Goal: Find specific page/section: Find specific page/section

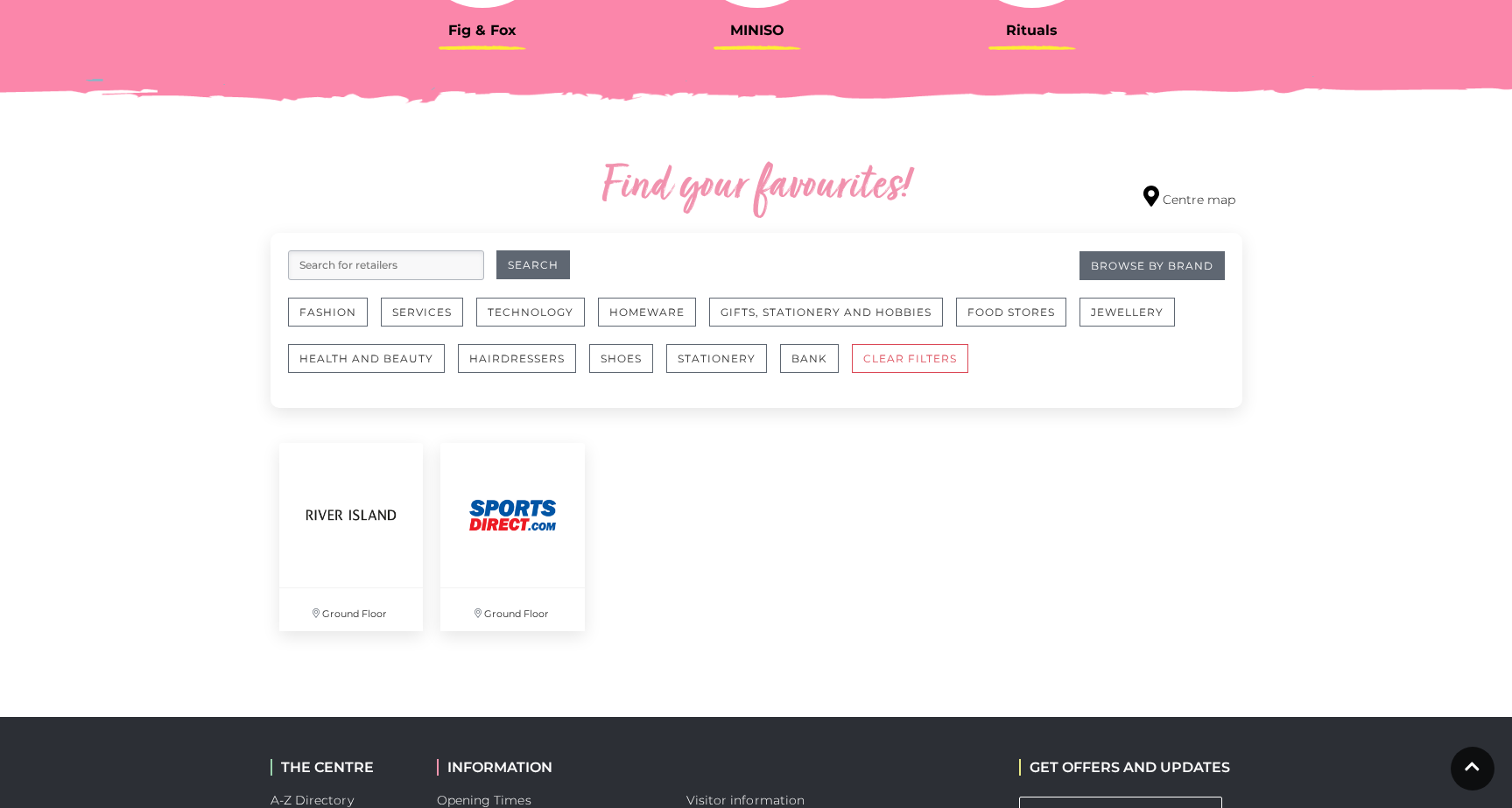
scroll to position [879, 0]
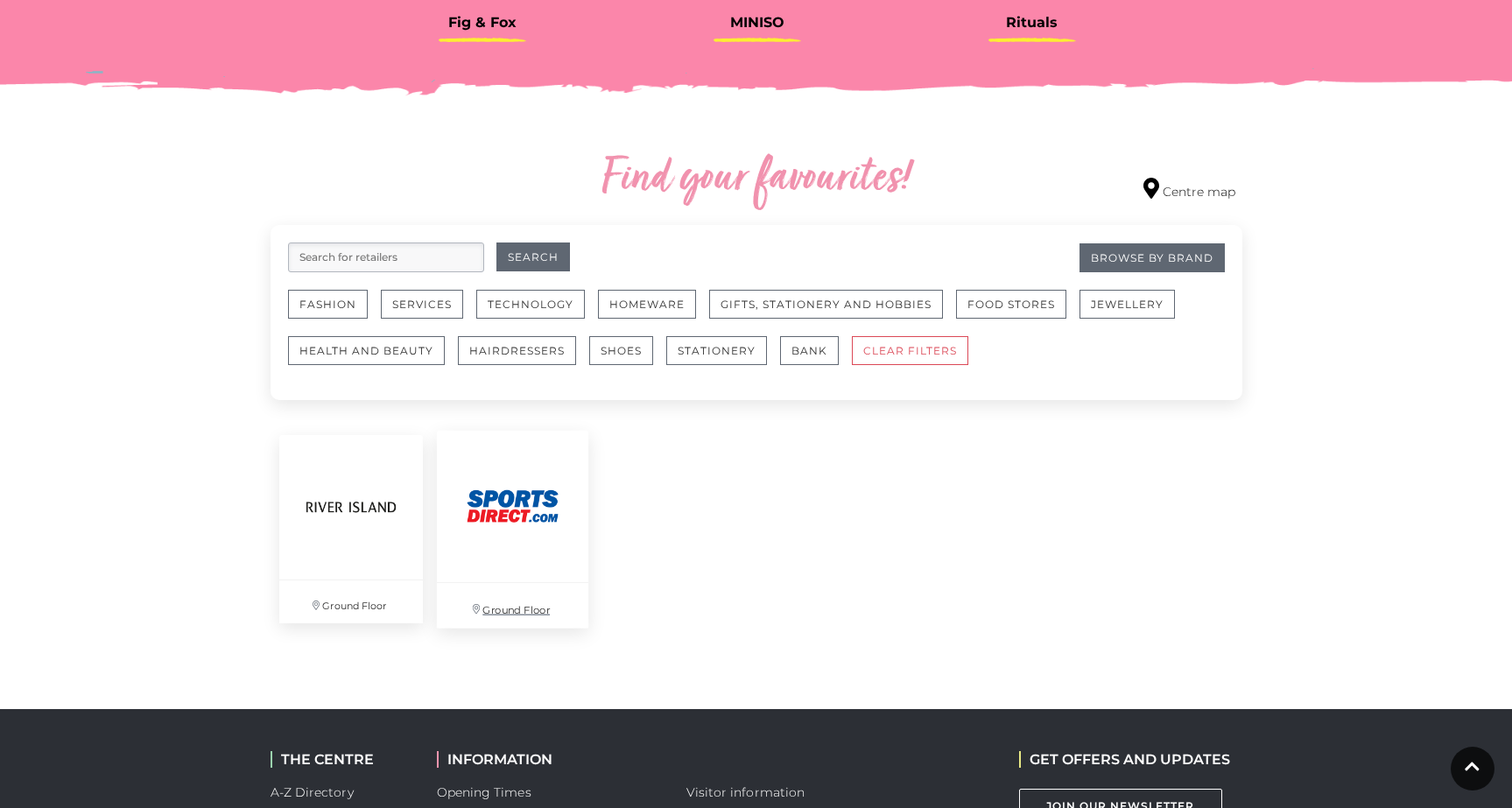
click at [526, 526] on img at bounding box center [513, 506] width 152 height 152
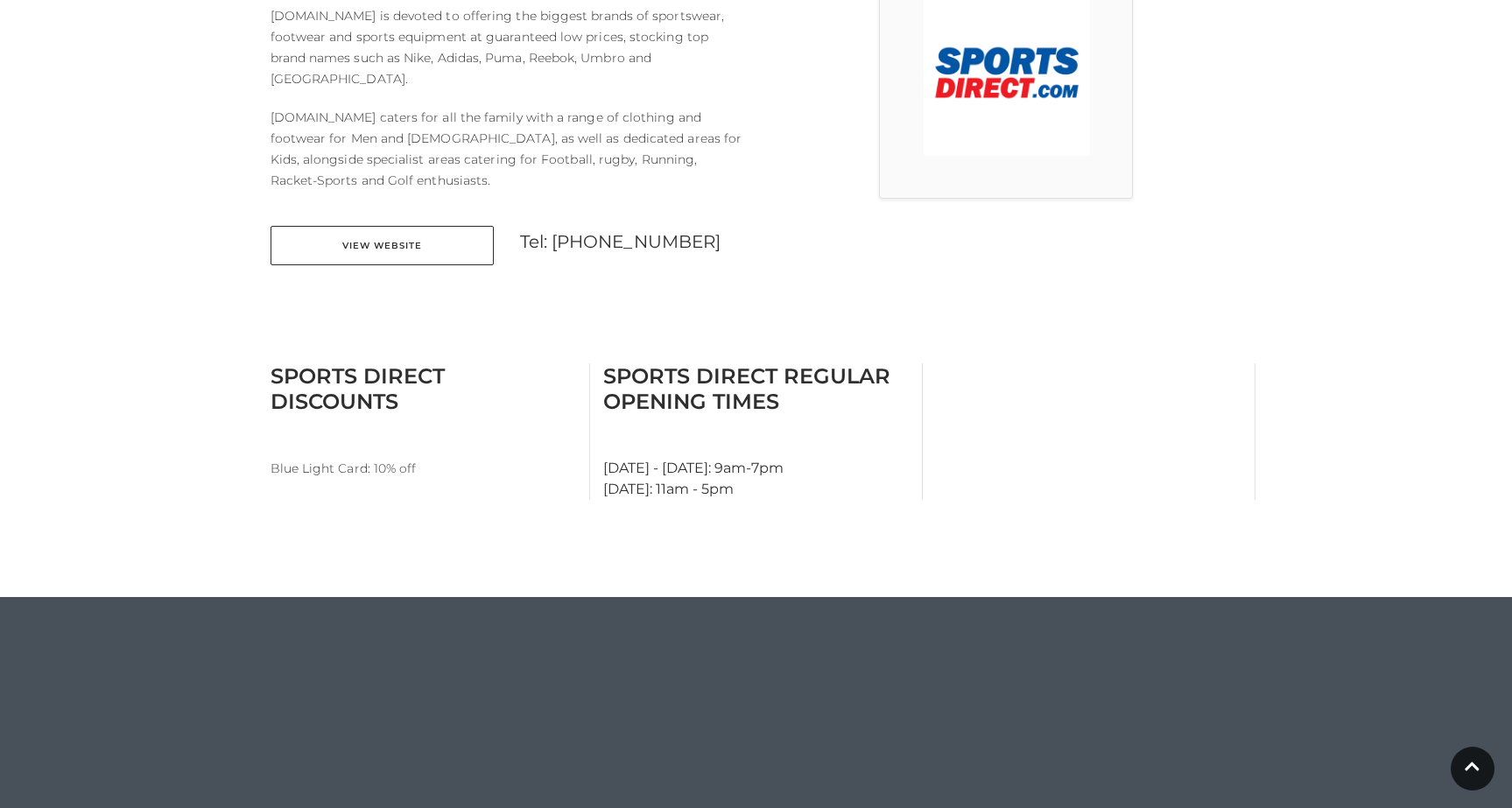
scroll to position [577, 0]
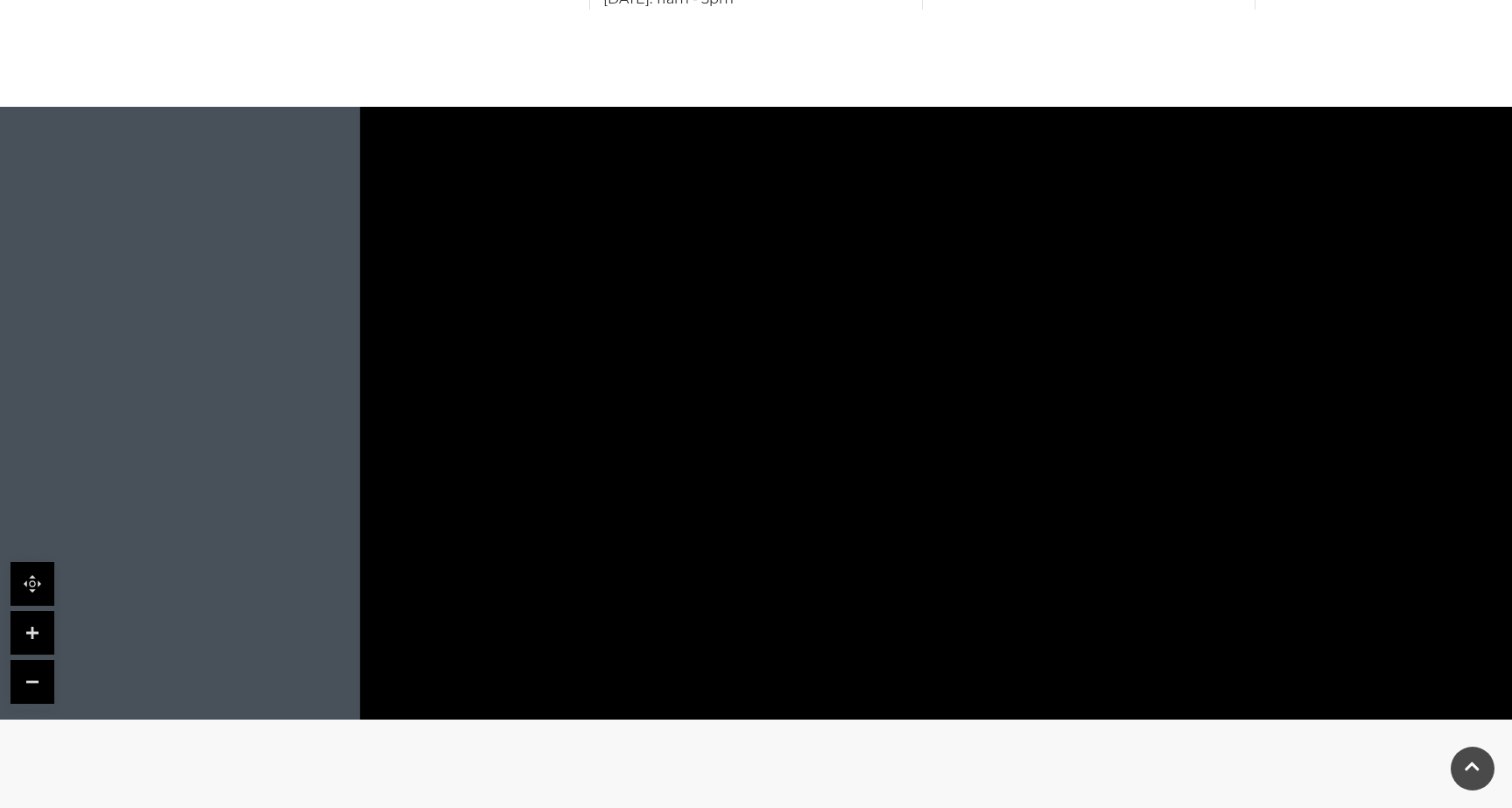
scroll to position [1043, 0]
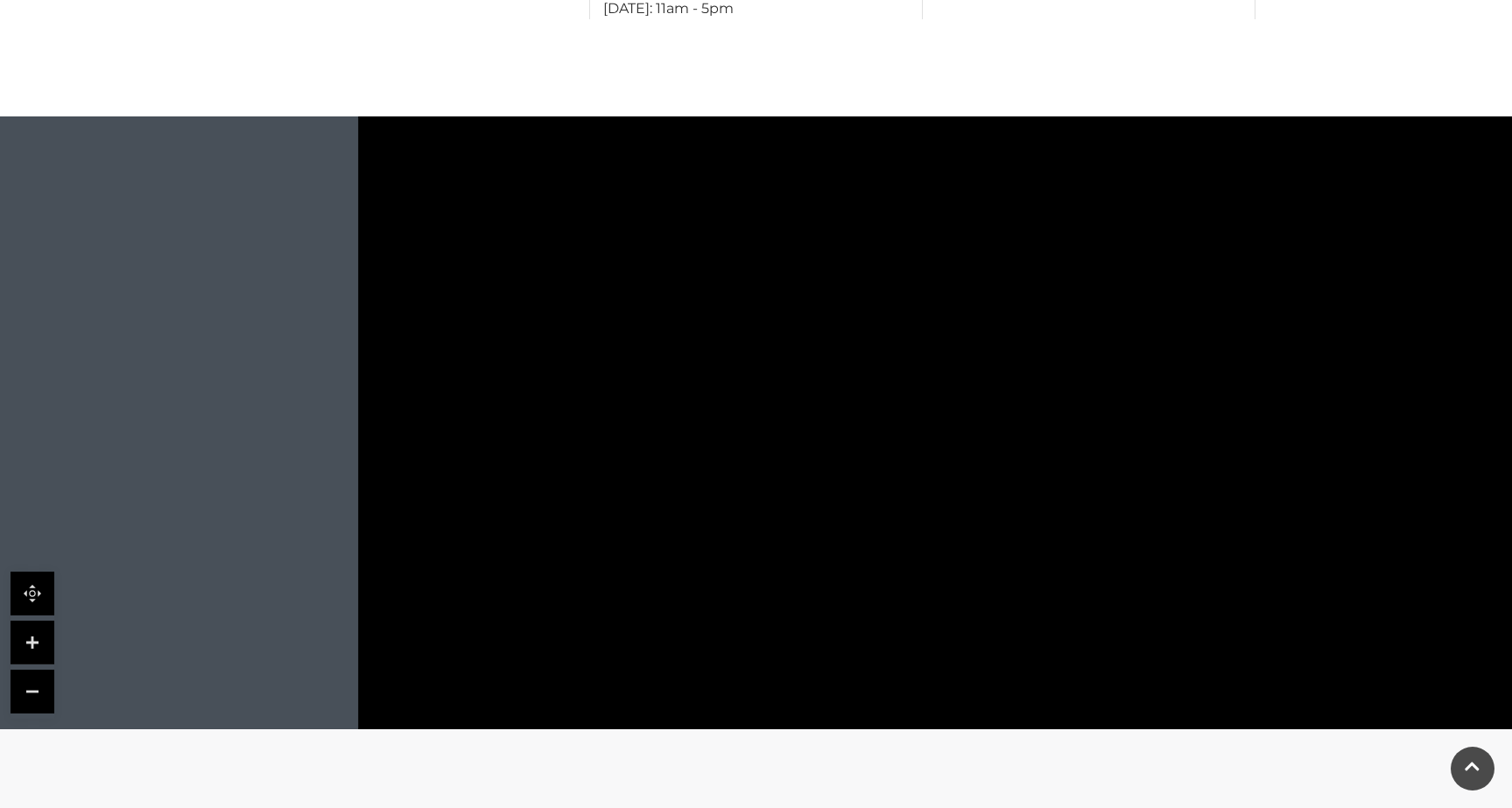
drag, startPoint x: 1210, startPoint y: 410, endPoint x: 756, endPoint y: 340, distance: 459.4
click at [1164, 340] on rect at bounding box center [1191, 368] width 56 height 129
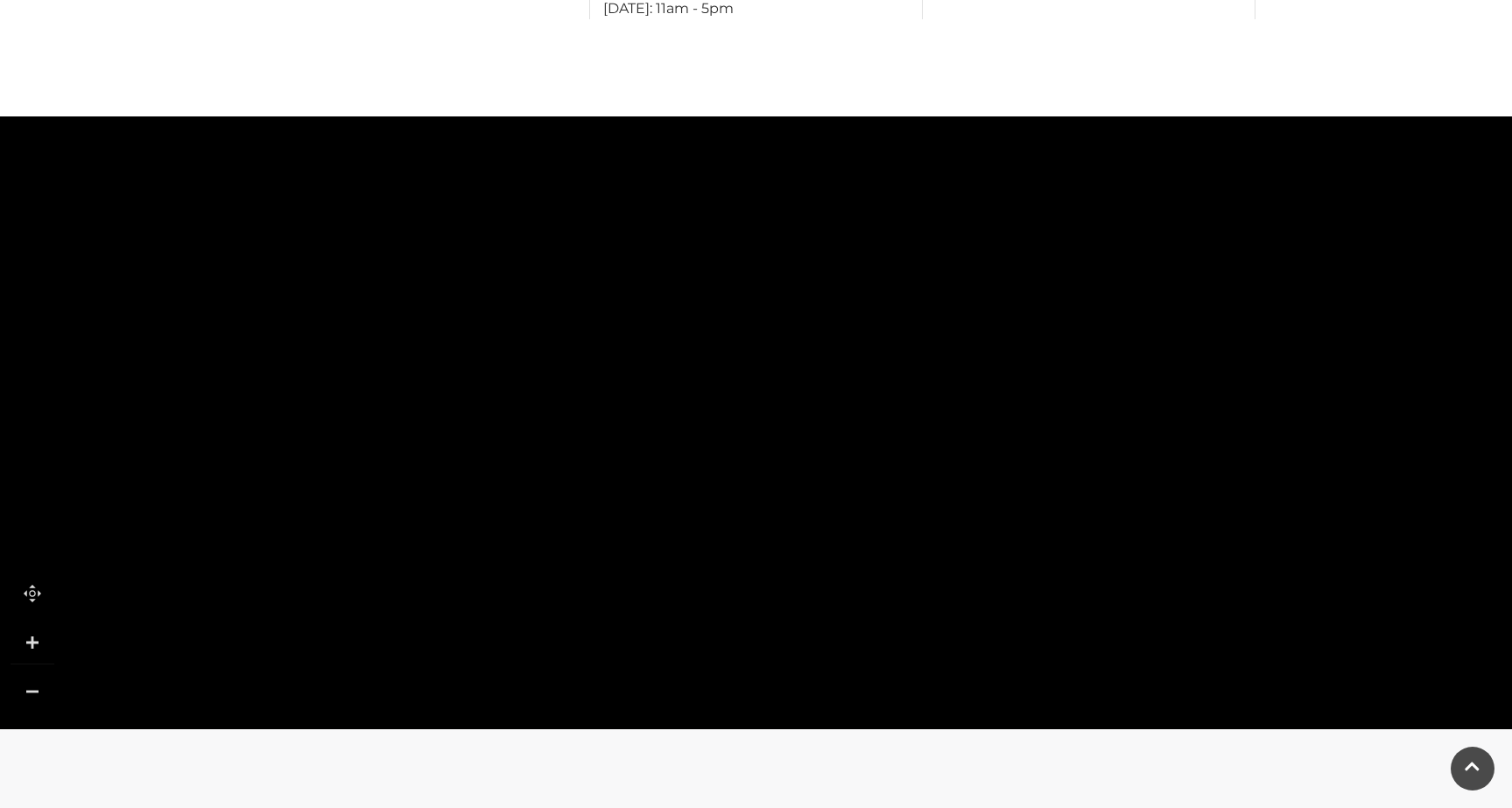
drag, startPoint x: 839, startPoint y: 484, endPoint x: 826, endPoint y: 252, distance: 232.4
click at [826, 275] on rect at bounding box center [858, 389] width 118 height 229
drag, startPoint x: 699, startPoint y: 397, endPoint x: 844, endPoint y: 266, distance: 195.4
click at [844, 266] on rect at bounding box center [892, 352] width 101 height 452
drag, startPoint x: 1031, startPoint y: 292, endPoint x: 969, endPoint y: 430, distance: 151.3
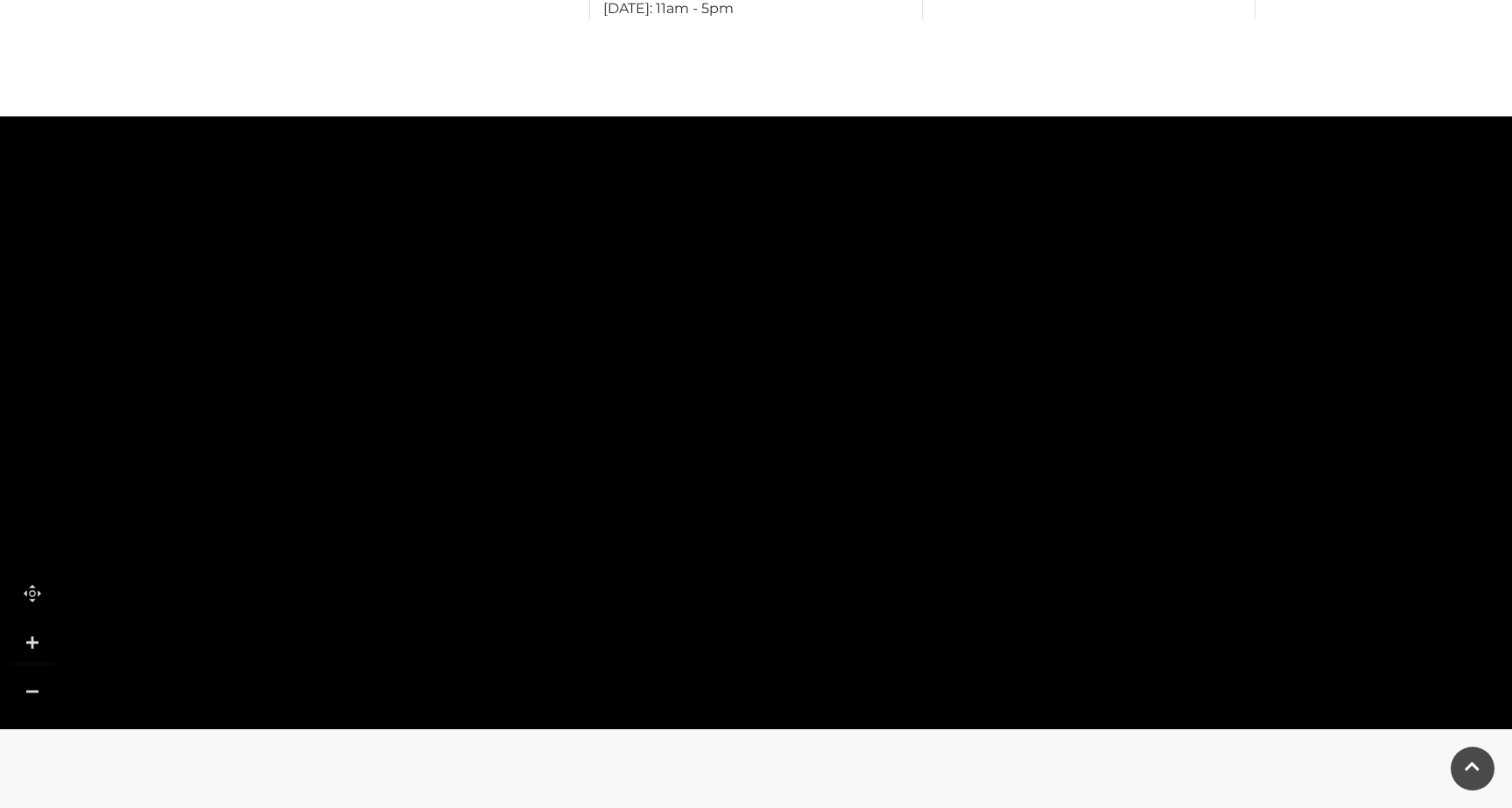
click at [970, 430] on rect at bounding box center [948, 365] width 118 height 229
drag, startPoint x: 1039, startPoint y: 347, endPoint x: 919, endPoint y: 568, distance: 251.5
click at [919, 568] on polygon at bounding box center [1000, 22] width 1653 height 1915
drag, startPoint x: 961, startPoint y: 435, endPoint x: 796, endPoint y: 669, distance: 286.3
click at [945, 495] on rect at bounding box center [1021, 474] width 151 height 41
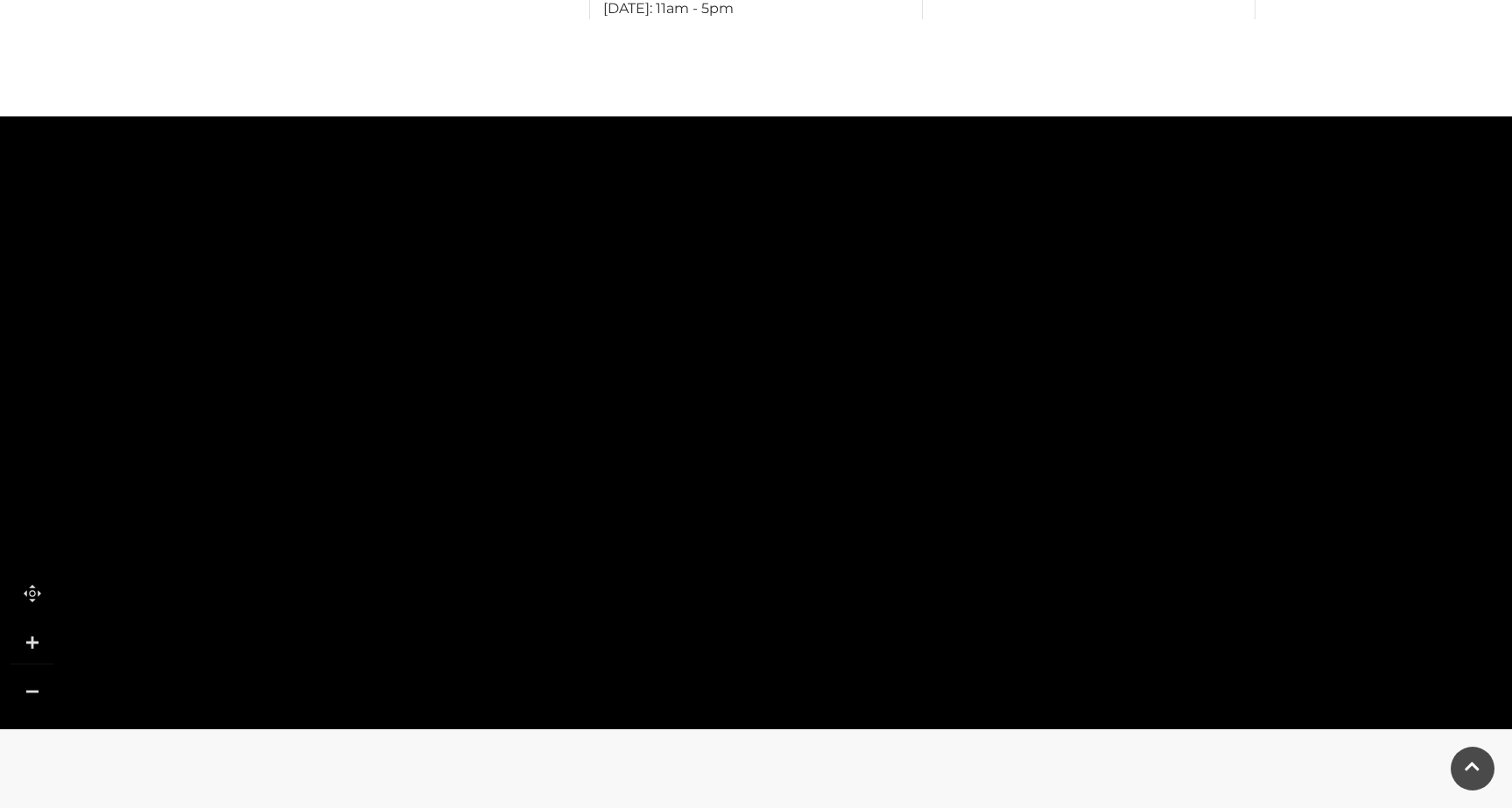
drag, startPoint x: 877, startPoint y: 399, endPoint x: 818, endPoint y: 619, distance: 227.8
click at [819, 463] on rect at bounding box center [808, 443] width 151 height 40
drag, startPoint x: 833, startPoint y: 347, endPoint x: 957, endPoint y: 580, distance: 263.9
click at [954, 397] on rect at bounding box center [814, 355] width 280 height 84
drag, startPoint x: 1003, startPoint y: 382, endPoint x: 1000, endPoint y: 604, distance: 222.0
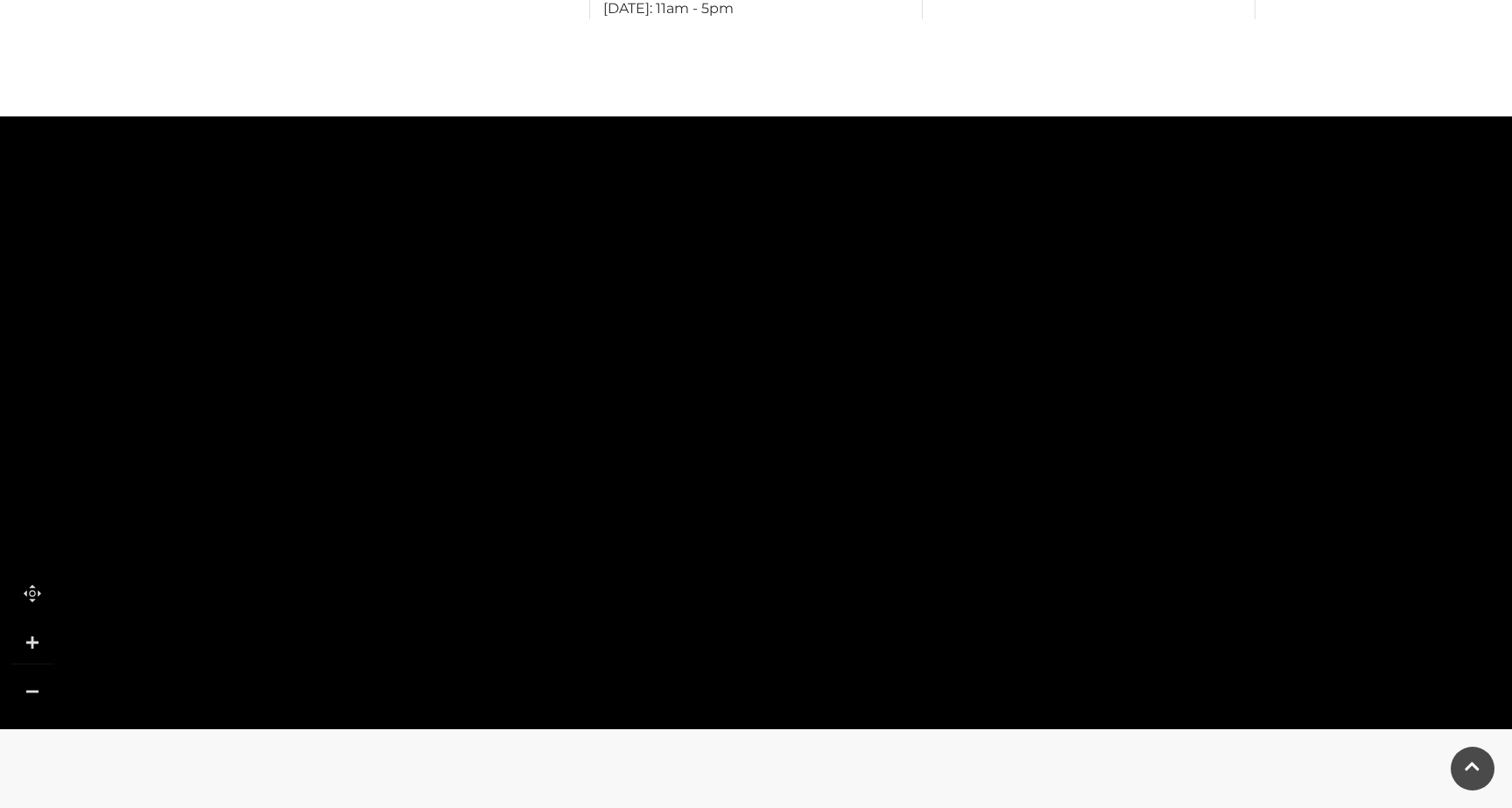
click at [1001, 605] on polygon at bounding box center [1007, 605] width 128 height 323
drag, startPoint x: 1033, startPoint y: 387, endPoint x: 1029, endPoint y: 614, distance: 227.0
drag, startPoint x: 1095, startPoint y: 407, endPoint x: 1096, endPoint y: 680, distance: 273.0
click at [1096, 681] on rect at bounding box center [1084, 708] width 79 height 153
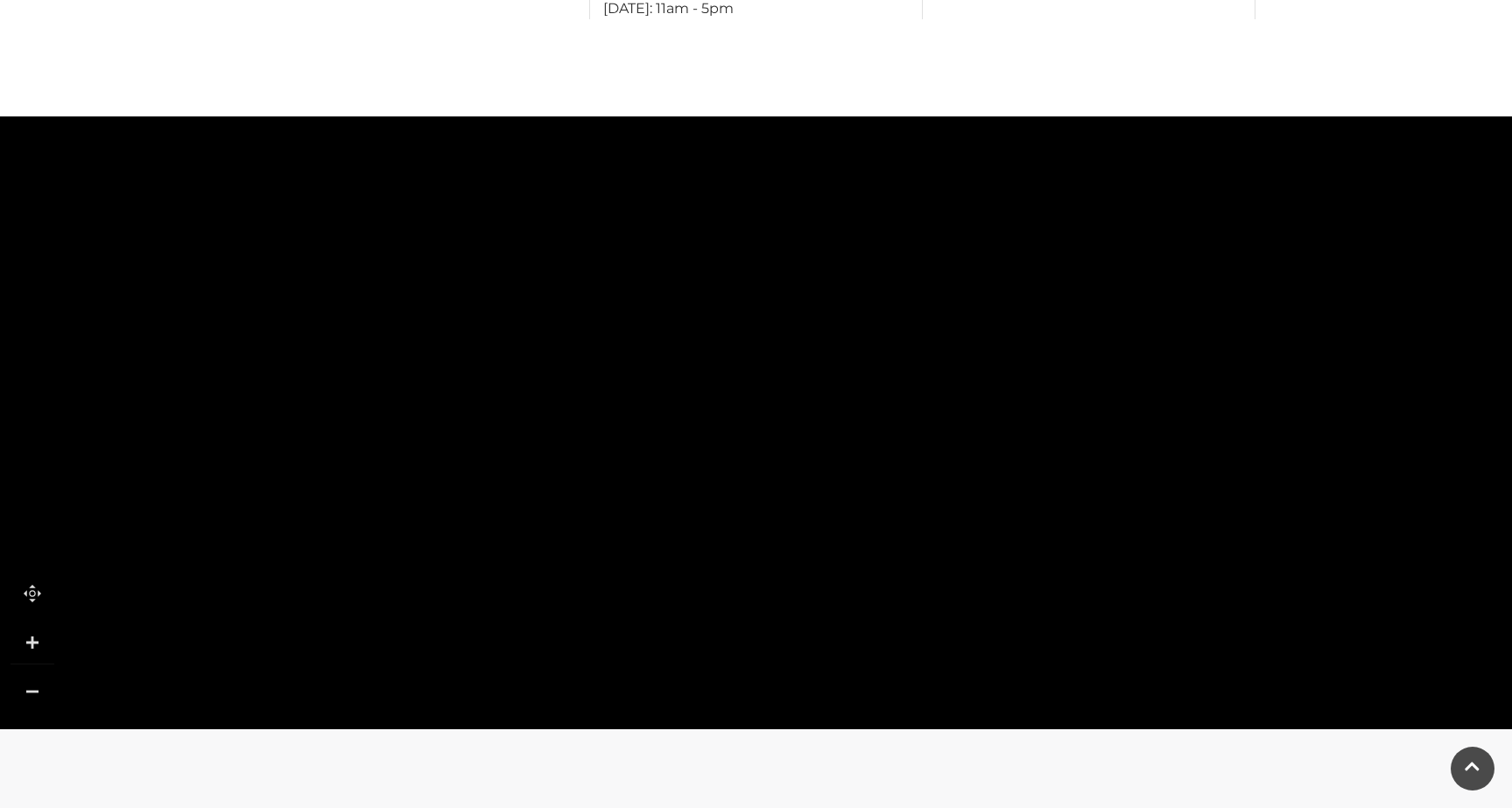
drag, startPoint x: 1202, startPoint y: 581, endPoint x: 1024, endPoint y: 435, distance: 230.2
drag, startPoint x: 1156, startPoint y: 450, endPoint x: 924, endPoint y: 321, distance: 265.5
click at [1135, 427] on icon at bounding box center [1279, 576] width 288 height 299
drag, startPoint x: 1103, startPoint y: 372, endPoint x: 1049, endPoint y: 226, distance: 155.7
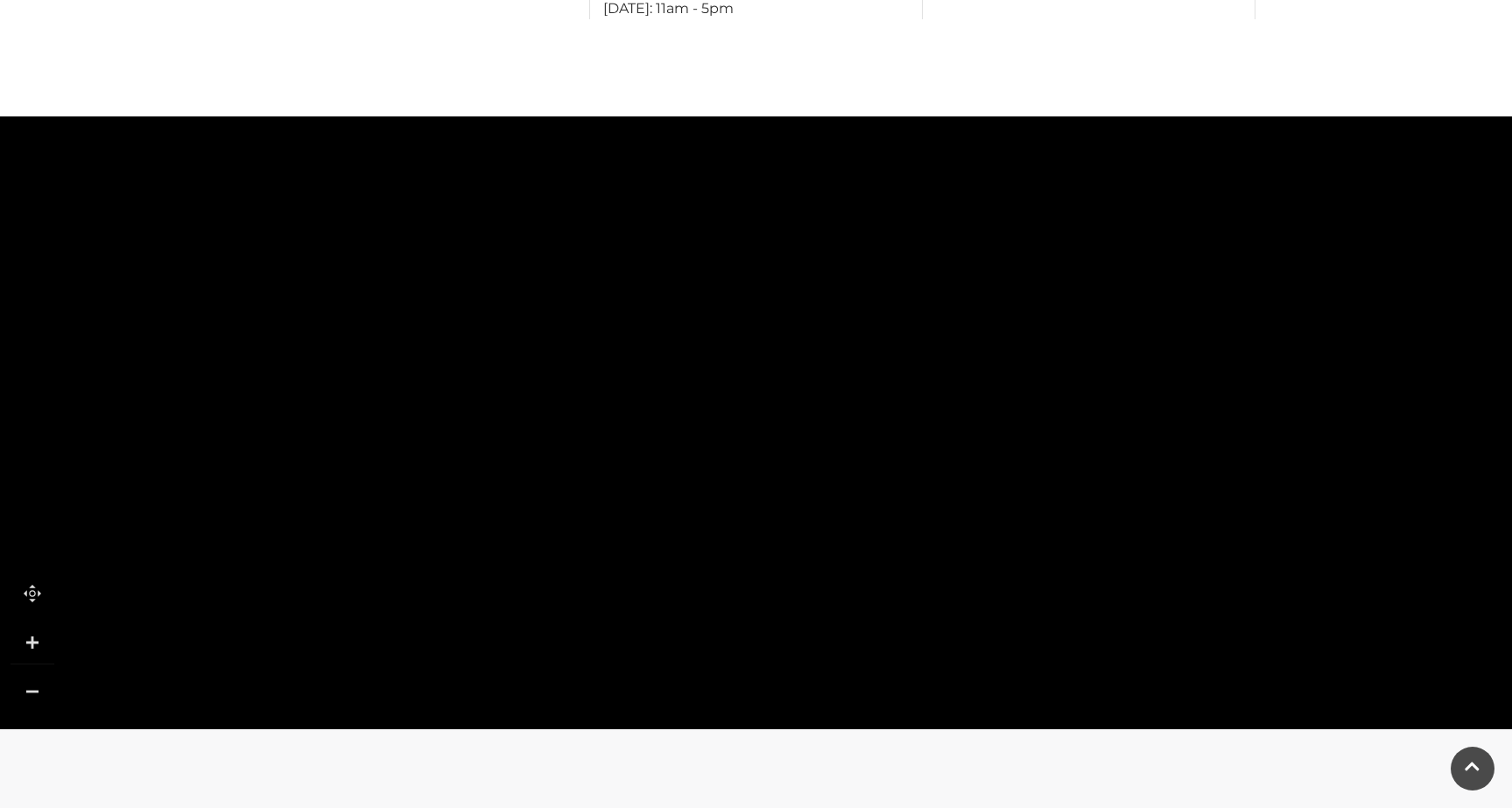
click at [1049, 279] on icon at bounding box center [1053, 428] width 288 height 299
drag, startPoint x: 812, startPoint y: 576, endPoint x: 1015, endPoint y: 323, distance: 324.4
click at [1015, 327] on rect at bounding box center [1042, 353] width 85 height 53
drag, startPoint x: 745, startPoint y: 499, endPoint x: 861, endPoint y: 301, distance: 229.5
click at [861, 301] on polygon at bounding box center [859, 223] width 128 height 323
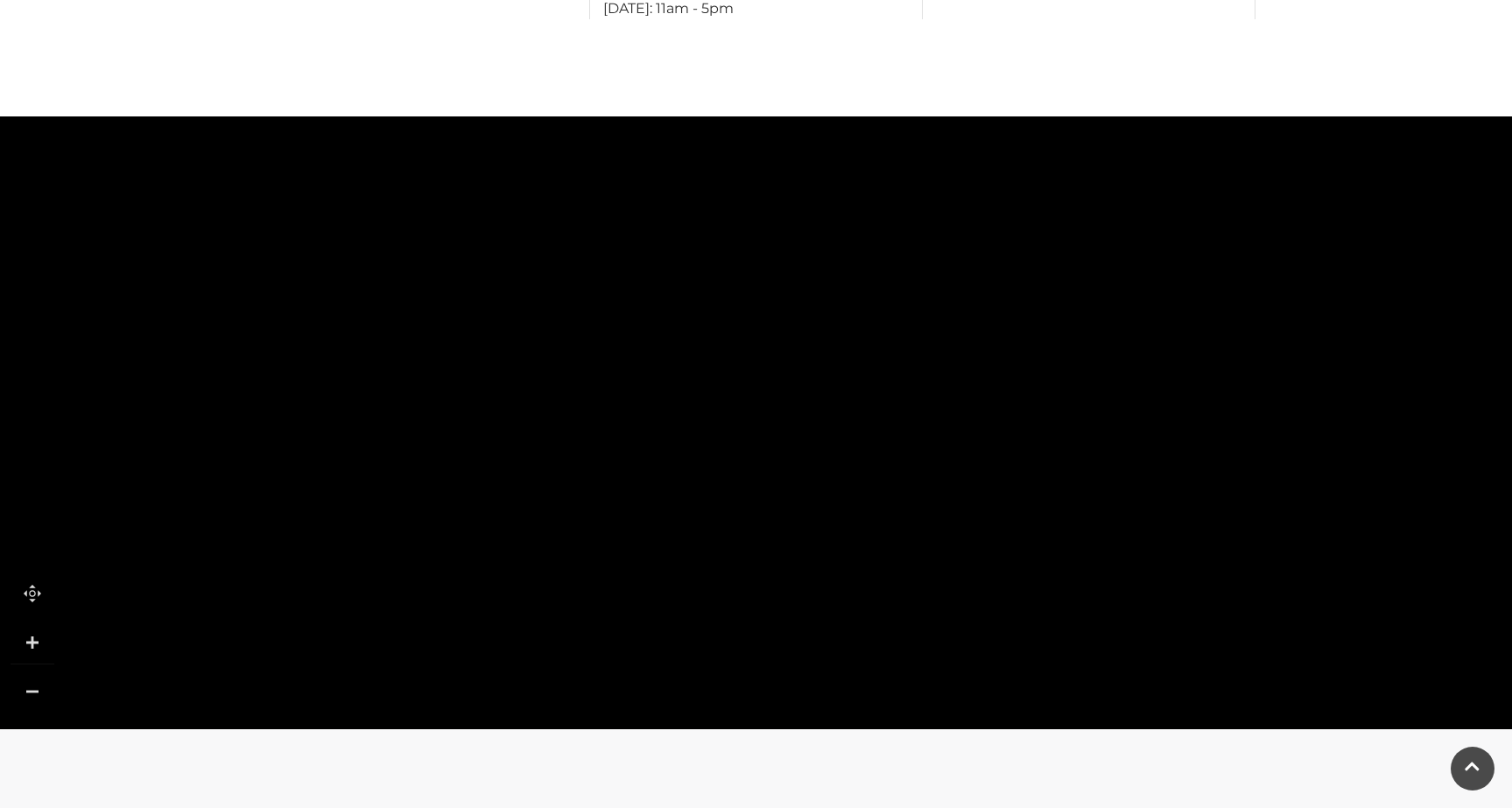
drag, startPoint x: 604, startPoint y: 587, endPoint x: 510, endPoint y: 412, distance: 198.6
click at [510, 412] on polygon at bounding box center [722, 539] width 1653 height 1915
drag, startPoint x: 919, startPoint y: 588, endPoint x: 924, endPoint y: 297, distance: 291.0
drag, startPoint x: 728, startPoint y: 523, endPoint x: 890, endPoint y: 299, distance: 276.4
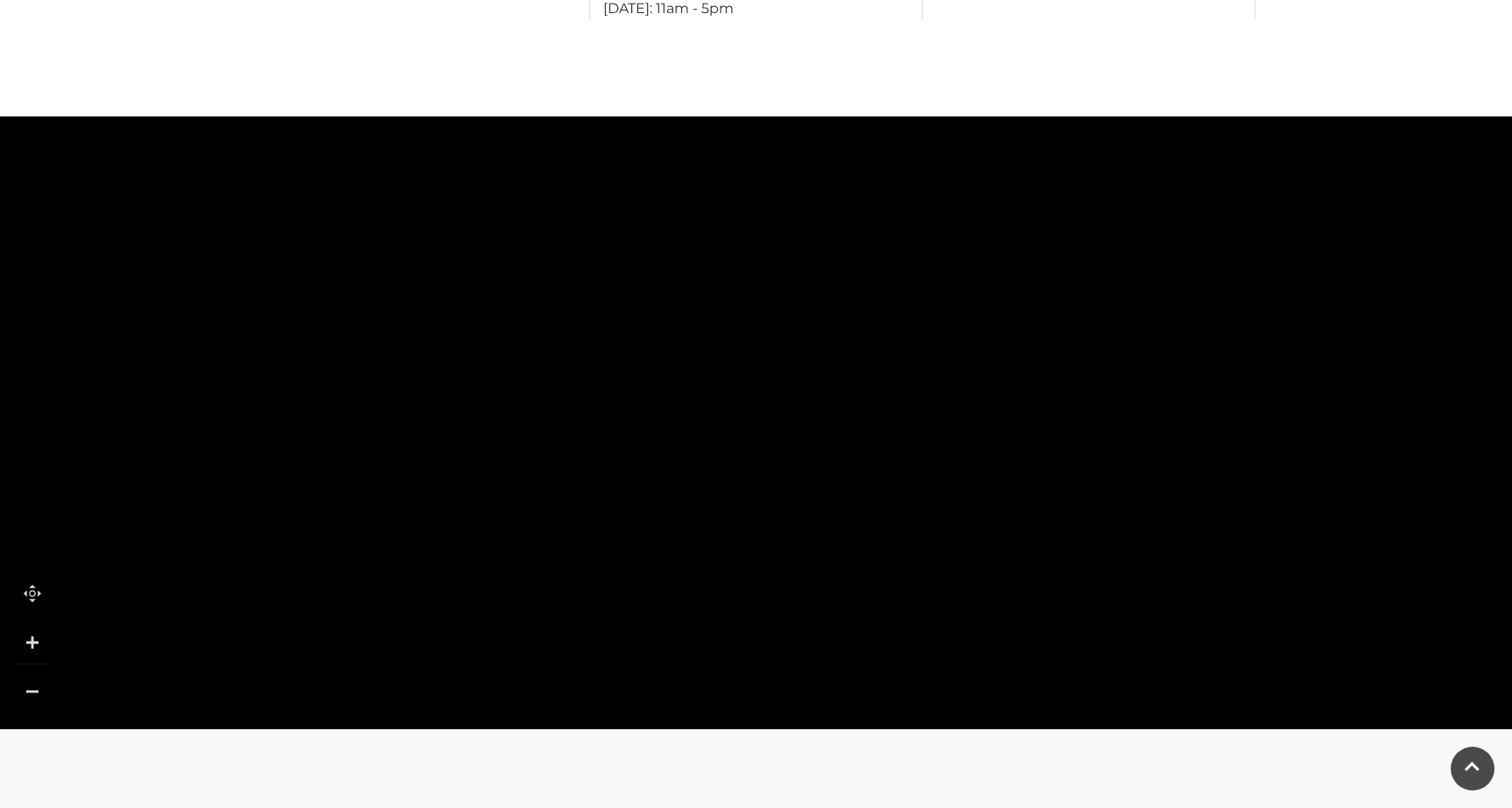
drag, startPoint x: 615, startPoint y: 493, endPoint x: 809, endPoint y: 235, distance: 322.8
click at [809, 235] on rect at bounding box center [790, 218] width 118 height 229
drag, startPoint x: 814, startPoint y: 205, endPoint x: 831, endPoint y: 549, distance: 344.4
click at [831, 438] on rect at bounding box center [822, 322] width 118 height 229
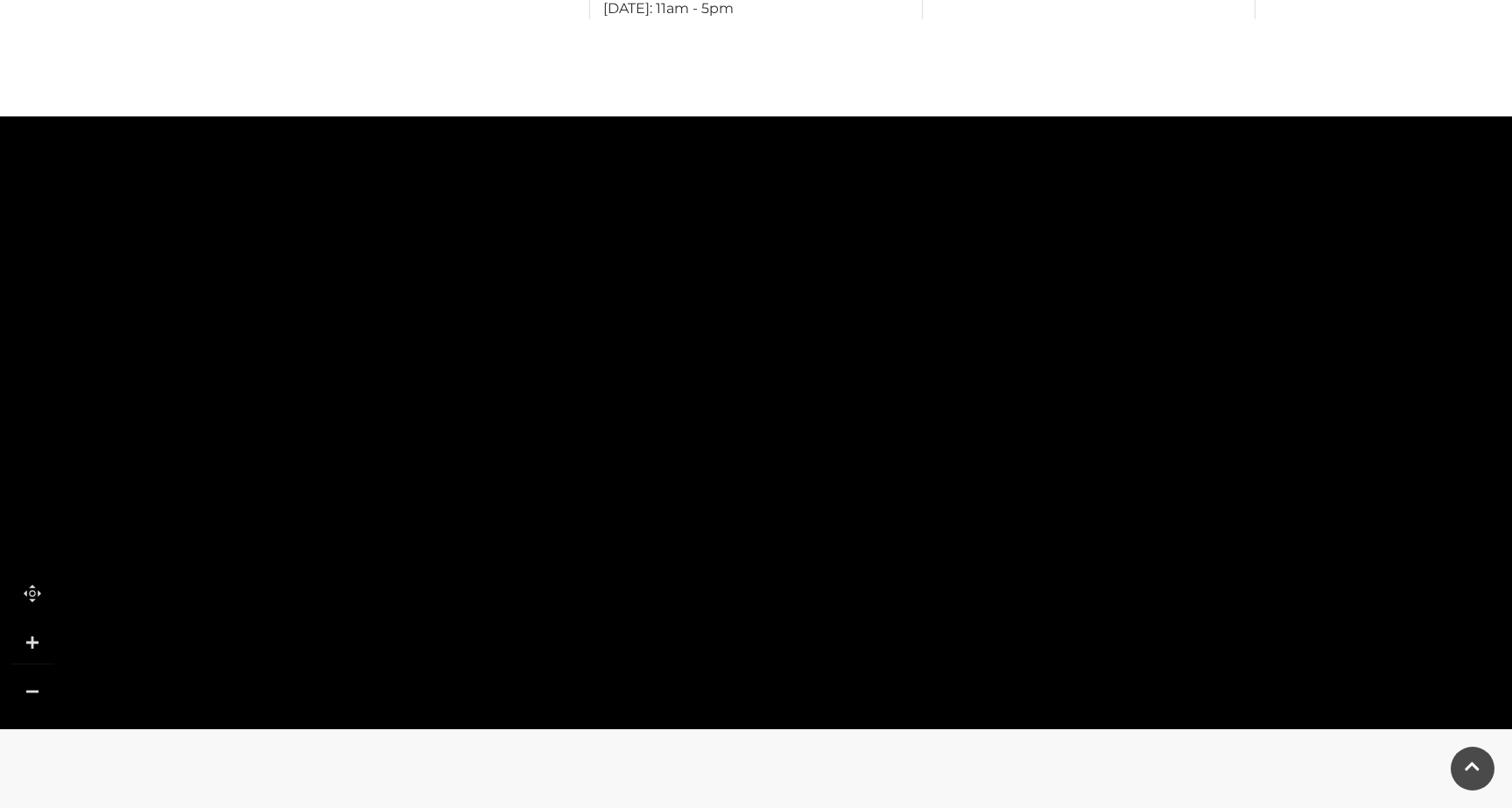
drag, startPoint x: 814, startPoint y: 327, endPoint x: 739, endPoint y: 557, distance: 241.9
click at [739, 556] on polygon at bounding box center [943, 169] width 1653 height 1915
drag, startPoint x: 785, startPoint y: 252, endPoint x: 714, endPoint y: 455, distance: 215.1
click at [714, 455] on rect at bounding box center [645, 435] width 148 height 96
drag, startPoint x: 756, startPoint y: 219, endPoint x: 741, endPoint y: 440, distance: 221.5
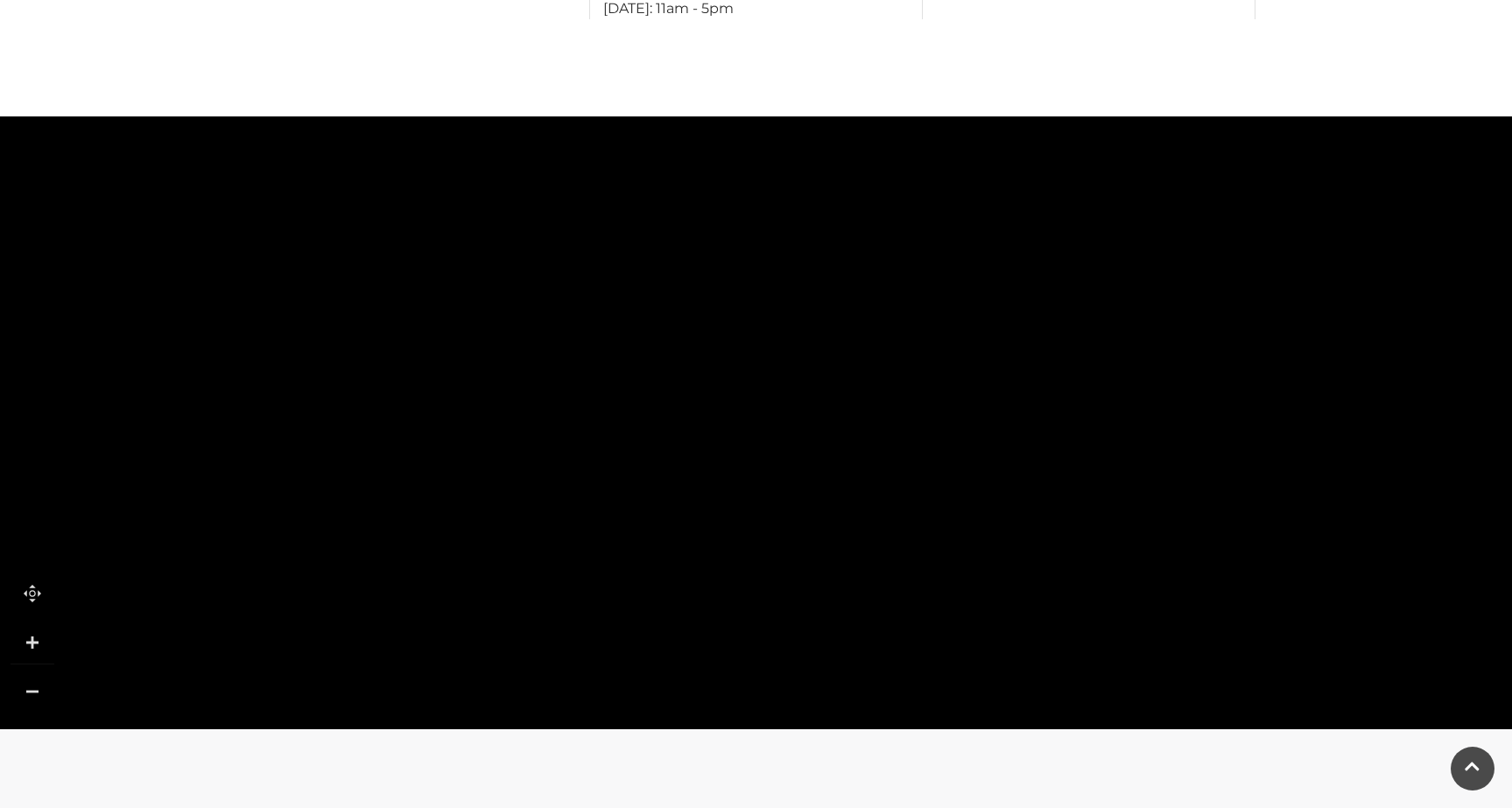
click at [741, 440] on polygon at bounding box center [848, 622] width 1653 height 1915
drag, startPoint x: 758, startPoint y: 294, endPoint x: 668, endPoint y: 554, distance: 275.1
drag, startPoint x: 609, startPoint y: 227, endPoint x: 581, endPoint y: 438, distance: 212.8
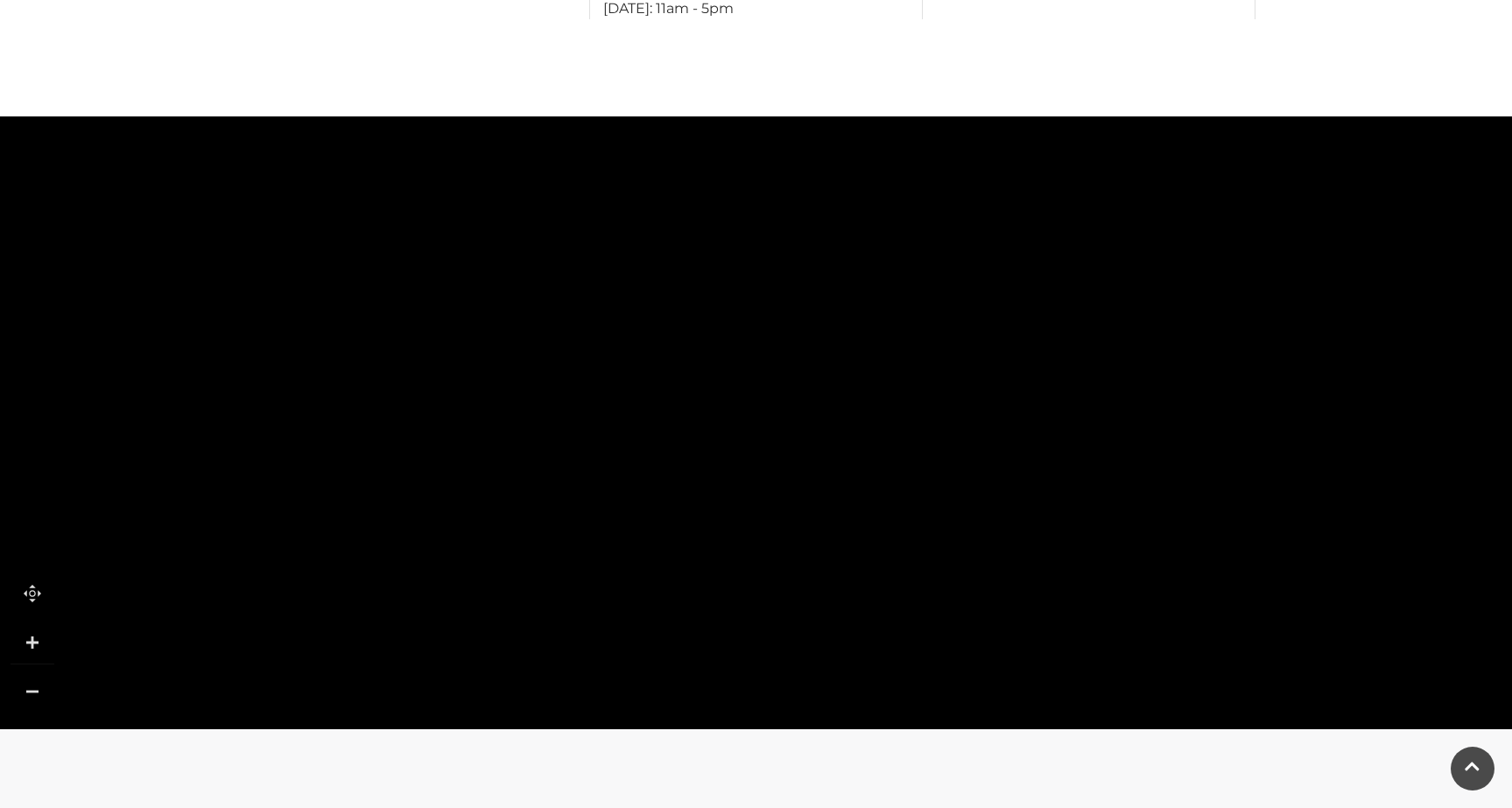
drag, startPoint x: 671, startPoint y: 320, endPoint x: 768, endPoint y: 531, distance: 232.2
click at [767, 531] on rect at bounding box center [744, 573] width 45 height 152
drag, startPoint x: 527, startPoint y: 577, endPoint x: 577, endPoint y: 440, distance: 145.8
click at [575, 440] on rect at bounding box center [488, 533] width 171 height 391
drag, startPoint x: 1138, startPoint y: 439, endPoint x: 679, endPoint y: 438, distance: 459.0
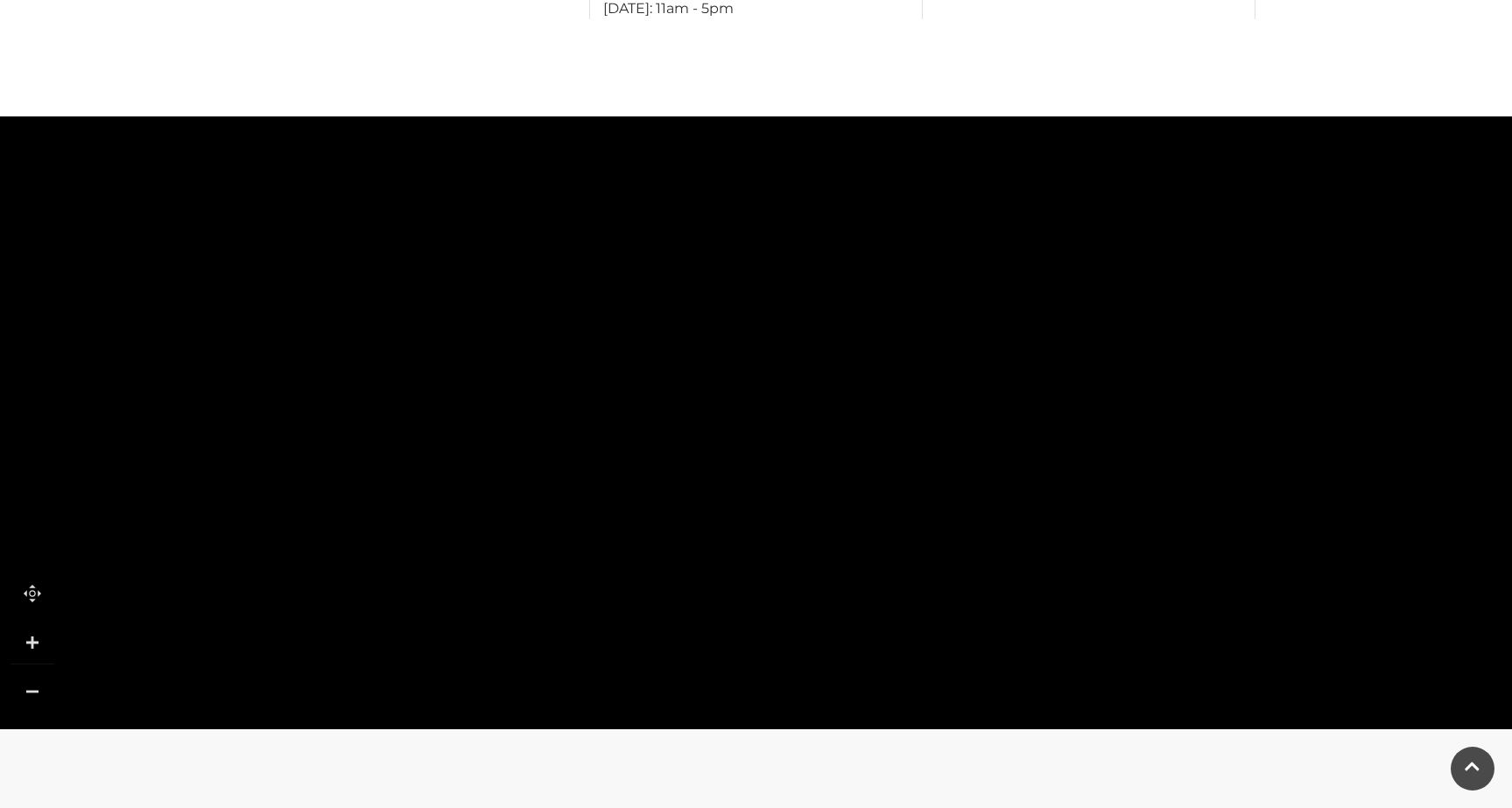
click at [1137, 438] on rect at bounding box center [1176, 449] width 79 height 153
drag, startPoint x: 899, startPoint y: 646, endPoint x: 924, endPoint y: 347, distance: 300.0
drag
click at [919, 297] on polygon at bounding box center [379, 664] width 1653 height 1915
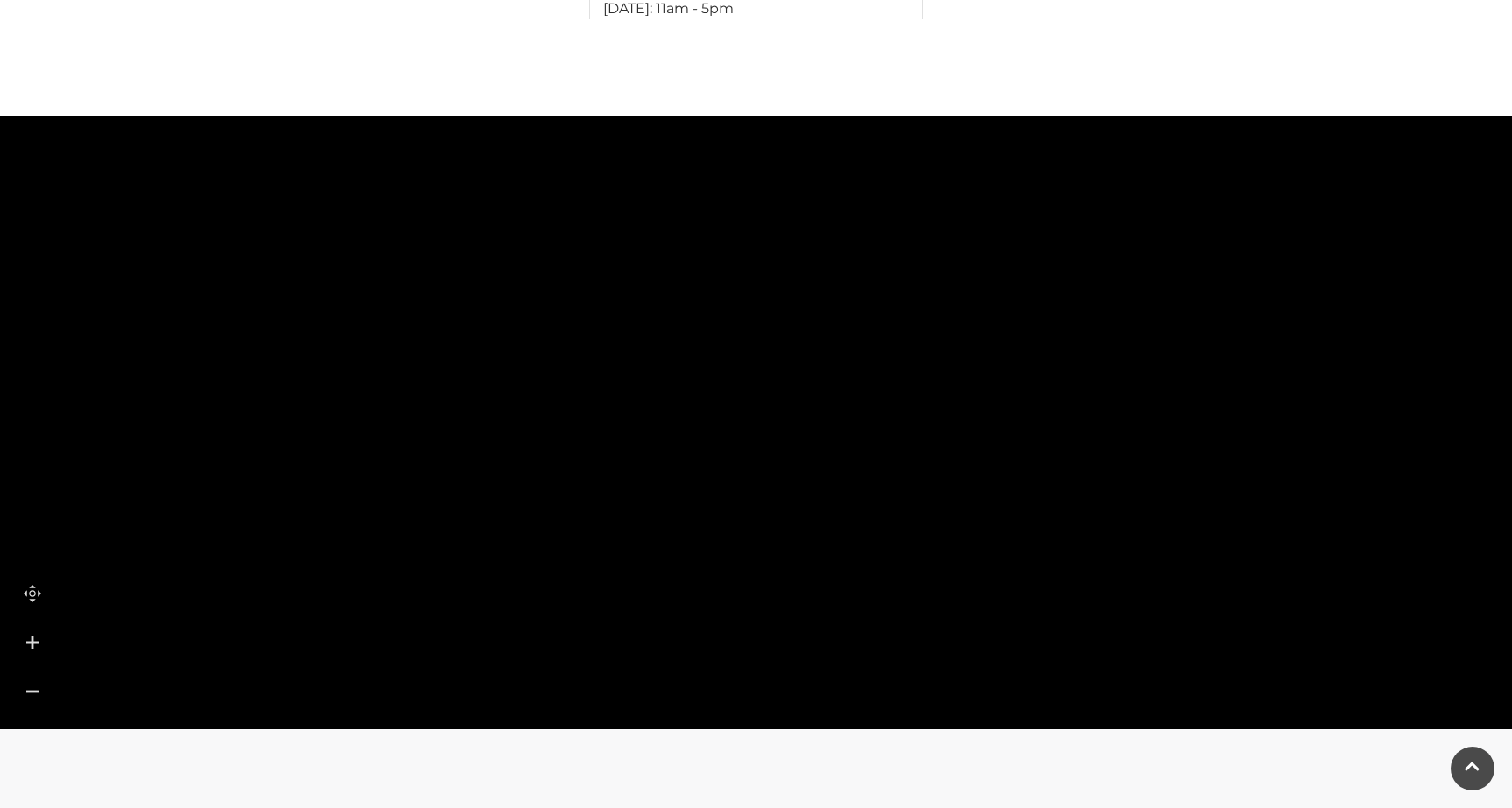
click at [861, 263] on polygon at bounding box center [366, 352] width 1653 height 1915
click at [885, 410] on polygon at bounding box center [356, 531] width 1653 height 1915
click at [874, 405] on polygon at bounding box center [339, 616] width 1653 height 1915
click at [872, 359] on polygon at bounding box center [335, 739] width 1653 height 1915
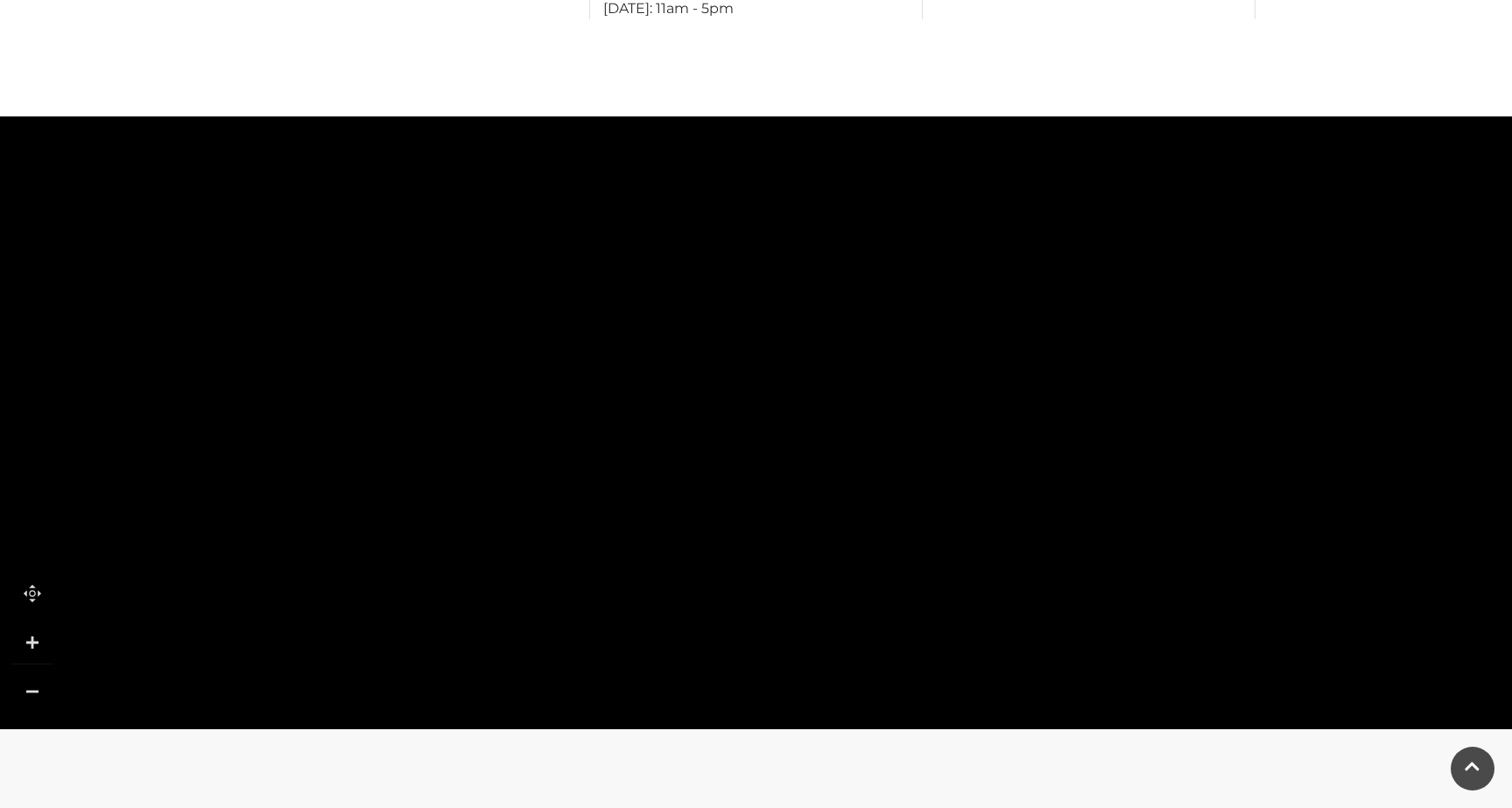
click at [533, 241] on polygon at bounding box center [739, 799] width 1653 height 1915
click at [639, 357] on polygon at bounding box center [744, 666] width 1653 height 1915
click at [615, 259] on polygon at bounding box center [737, 343] width 1653 height 1915
click at [655, 419] on polygon at bounding box center [753, 556] width 1653 height 1915
drag, startPoint x: 1358, startPoint y: 338, endPoint x: 854, endPoint y: 496, distance: 528.2
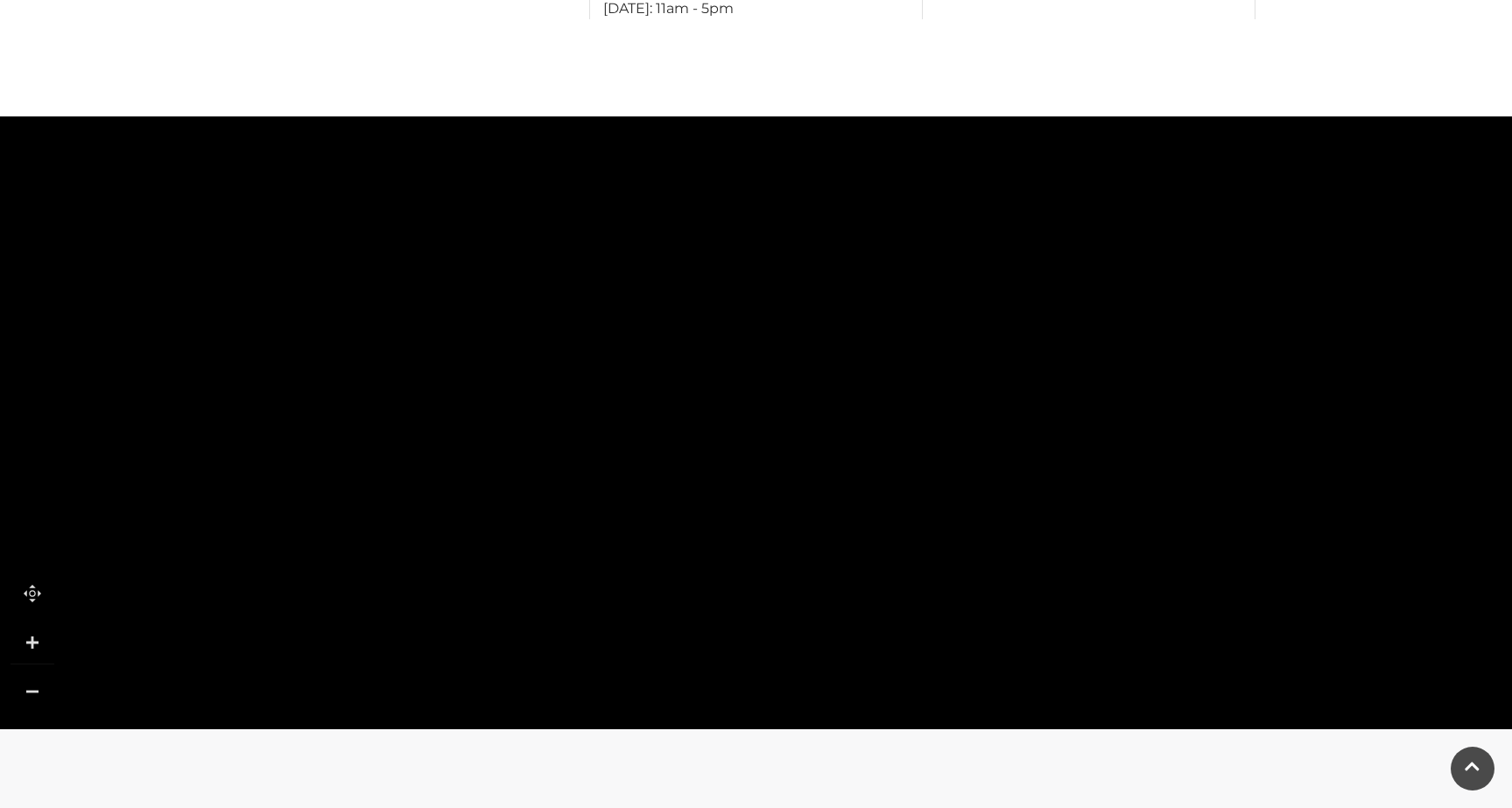
click at [854, 496] on polygon at bounding box center [760, 574] width 1653 height 1915
drag, startPoint x: 514, startPoint y: 322, endPoint x: 792, endPoint y: 308, distance: 278.4
click at [792, 308] on rect at bounding box center [796, 270] width 66 height 153
drag, startPoint x: 551, startPoint y: 357, endPoint x: 816, endPoint y: 250, distance: 285.8
click at [624, 328] on rect at bounding box center [549, 347] width 149 height 40
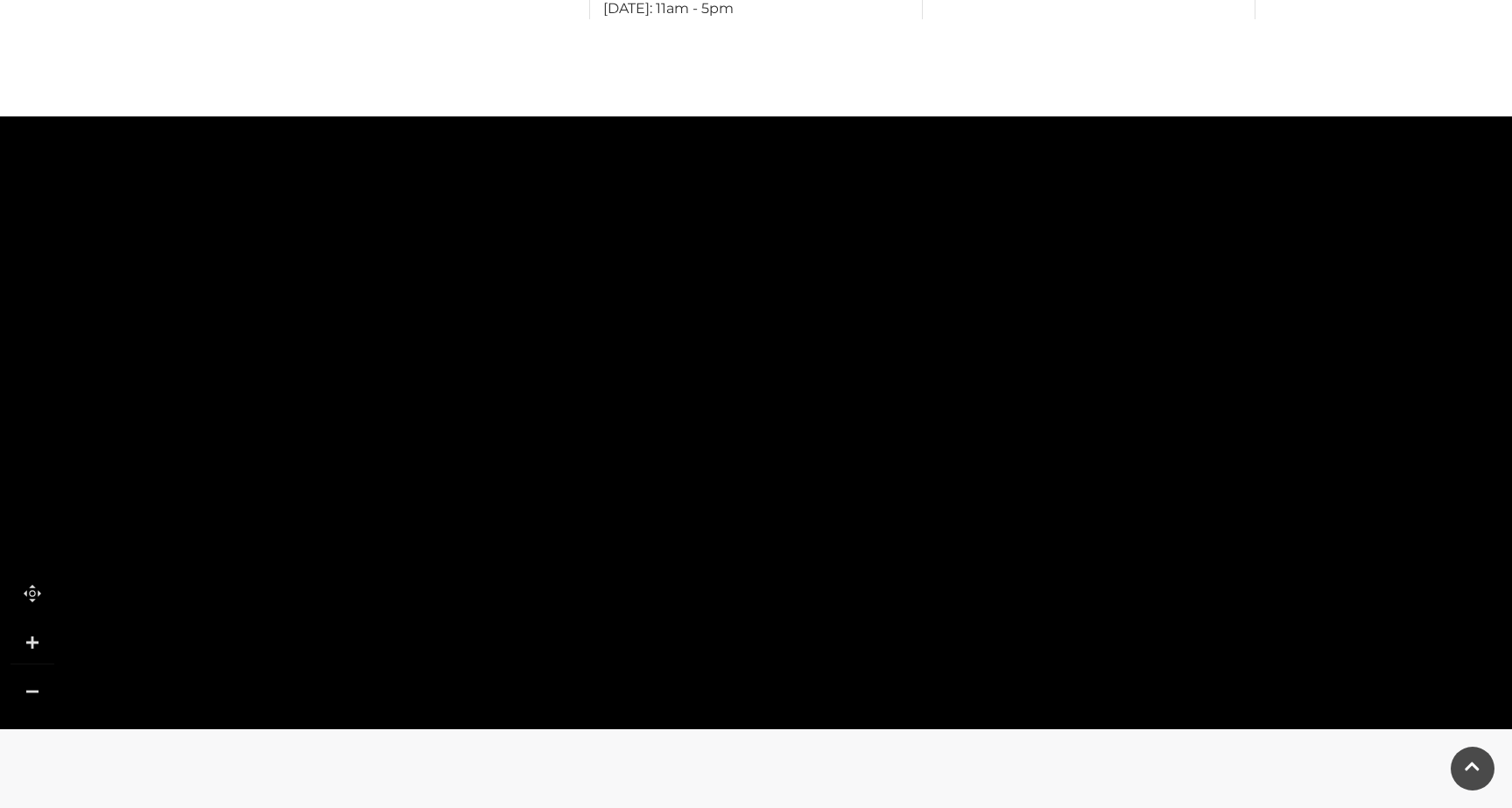
drag, startPoint x: 1168, startPoint y: 206, endPoint x: 1164, endPoint y: 300, distance: 94.1
click at [1164, 300] on rect at bounding box center [1132, 258] width 65 height 153
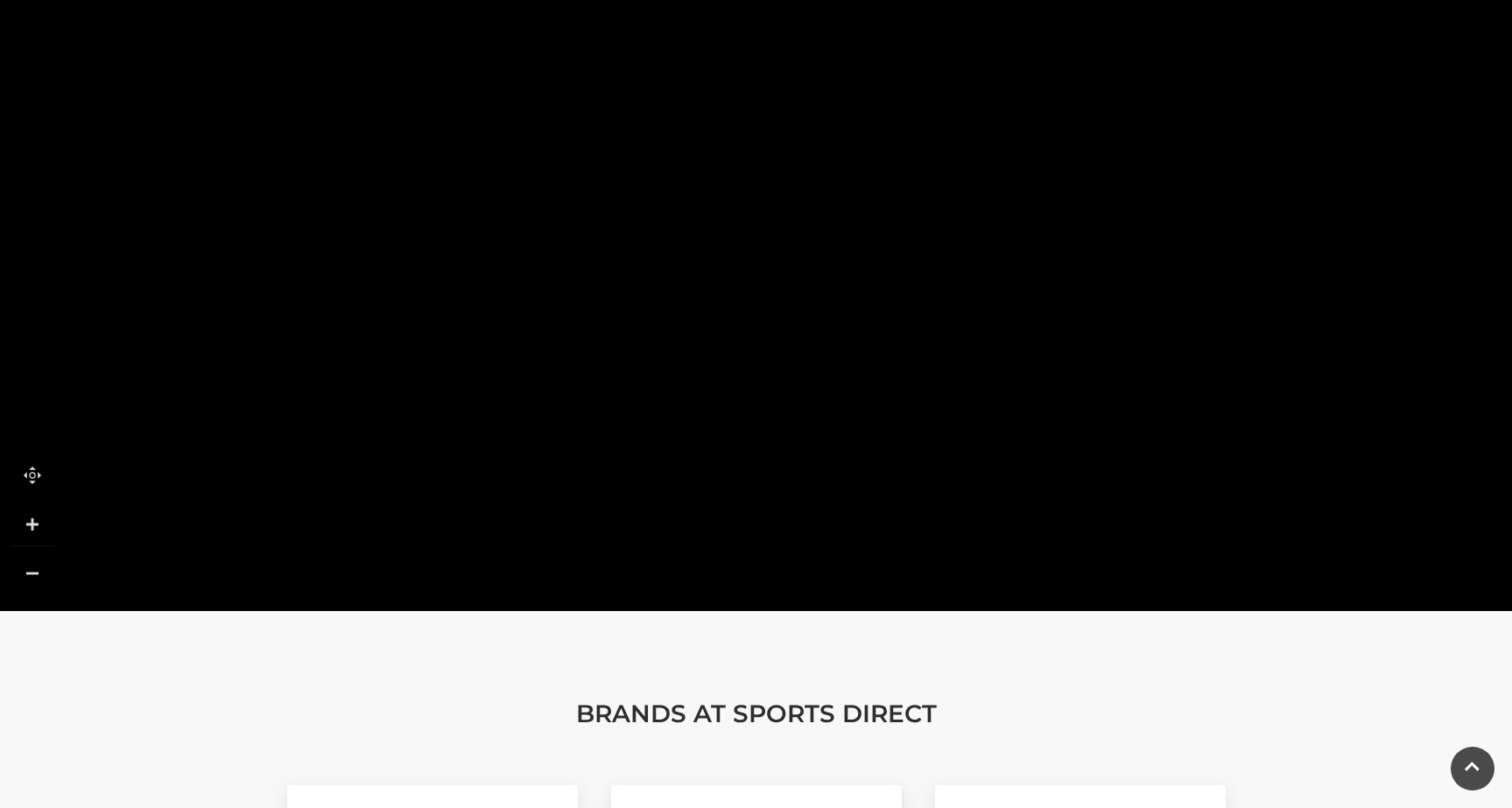
scroll to position [1165, 0]
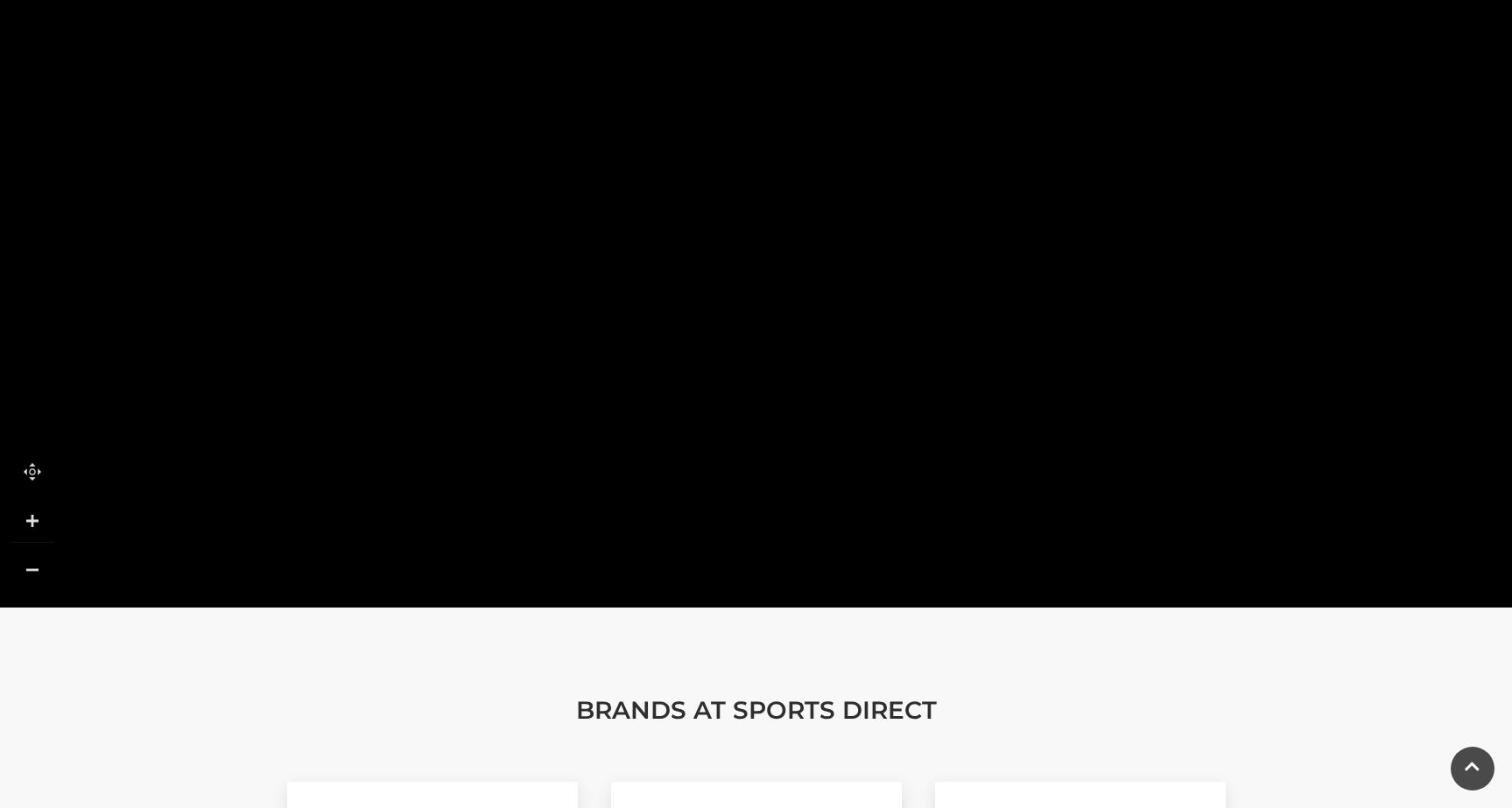
drag, startPoint x: 625, startPoint y: 552, endPoint x: 629, endPoint y: 417, distance: 135.1
click at [629, 417] on polygon at bounding box center [760, 457] width 1653 height 1915
drag, startPoint x: 637, startPoint y: 488, endPoint x: 664, endPoint y: 204, distance: 285.3
click at [664, 205] on polygon at bounding box center [783, 201] width 1653 height 1915
drag, startPoint x: 686, startPoint y: 158, endPoint x: 657, endPoint y: 321, distance: 165.6
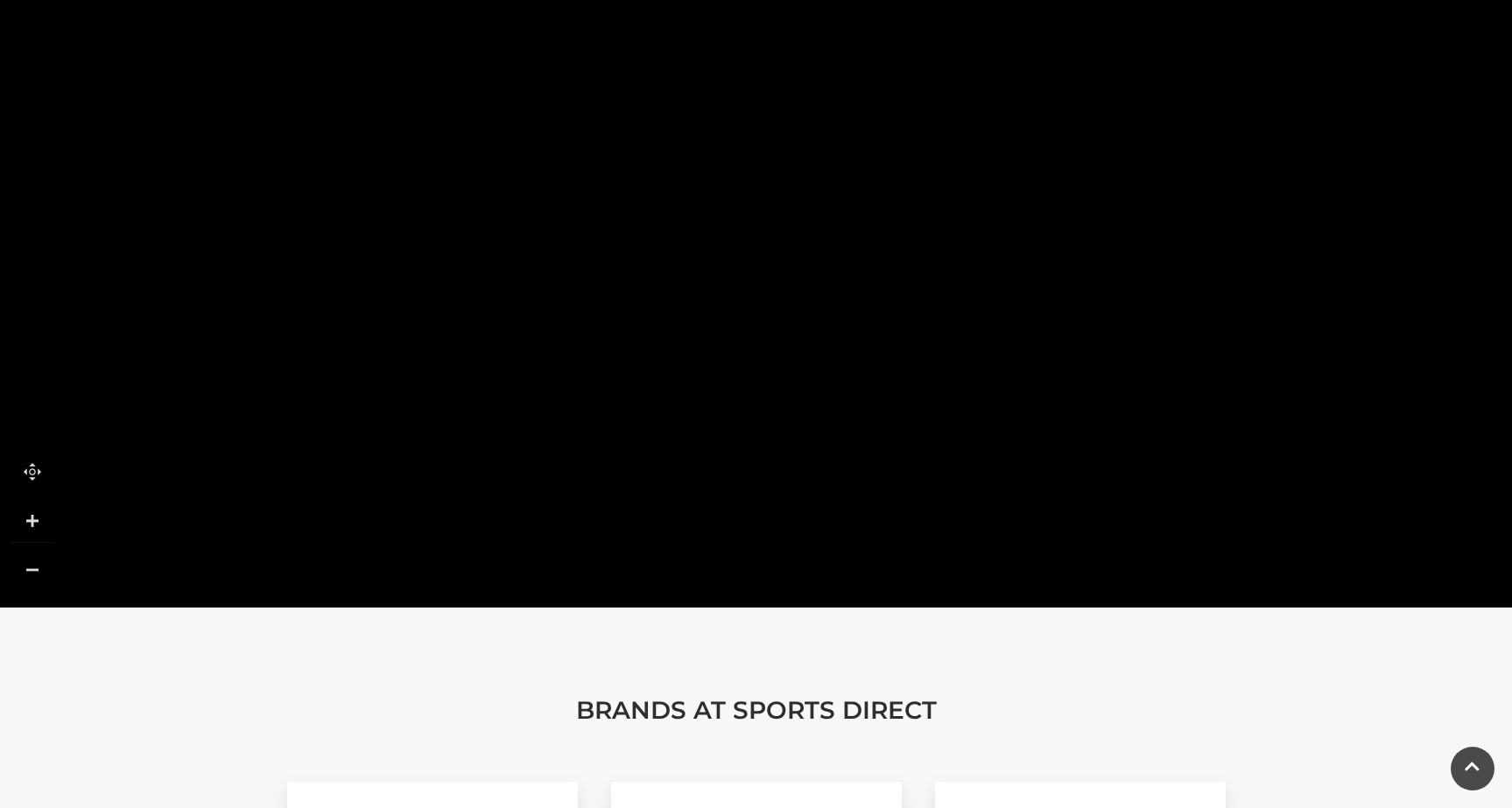
click at [657, 321] on polygon at bounding box center [760, 321] width 1653 height 1915
drag, startPoint x: 259, startPoint y: 395, endPoint x: 545, endPoint y: 338, distance: 291.6
click at [546, 336] on polygon at bounding box center [933, 277] width 1653 height 1915
drag, startPoint x: 534, startPoint y: 422, endPoint x: 575, endPoint y: 230, distance: 196.3
click at [575, 230] on polygon at bounding box center [1086, 84] width 1653 height 1915
